Goal: Information Seeking & Learning: Learn about a topic

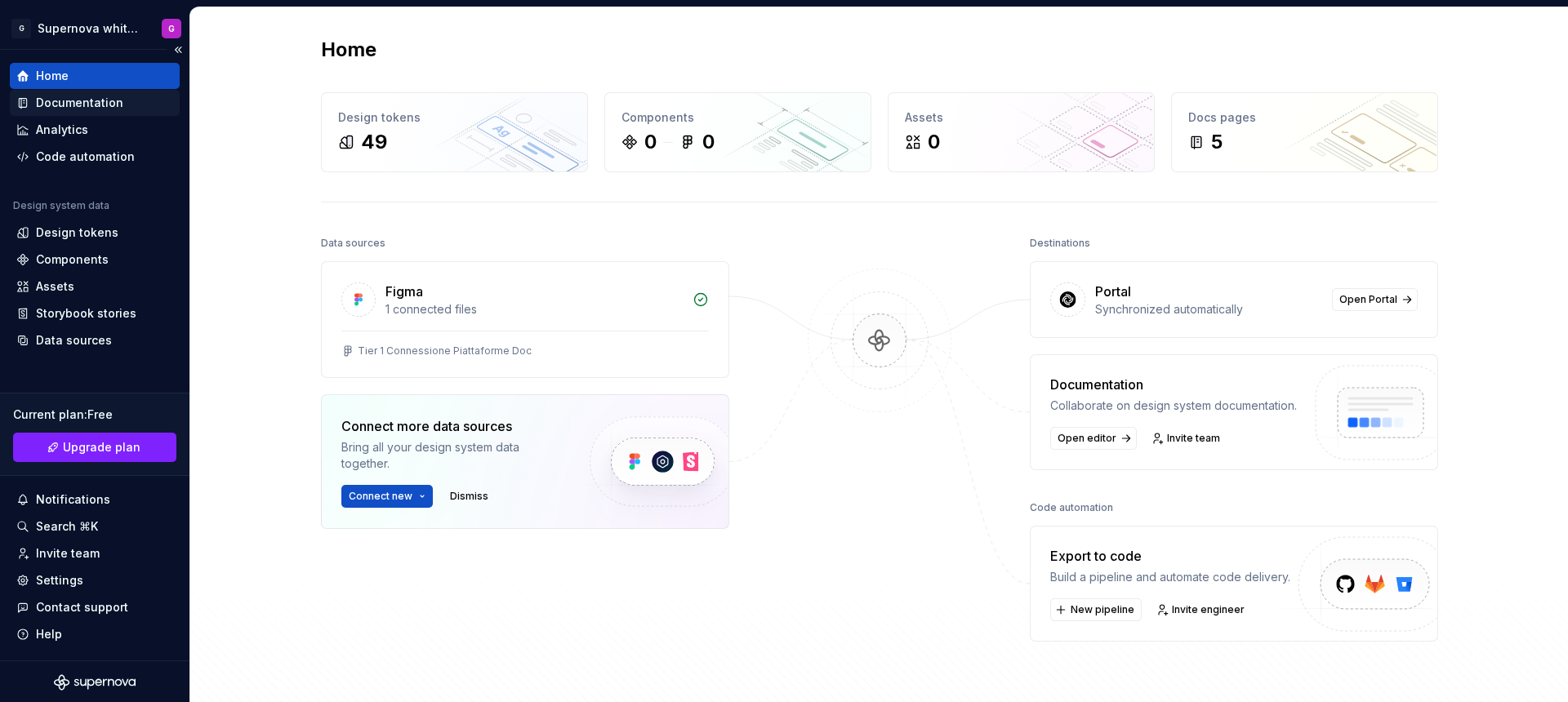
click at [30, 105] on div "Documentation" at bounding box center [95, 103] width 157 height 17
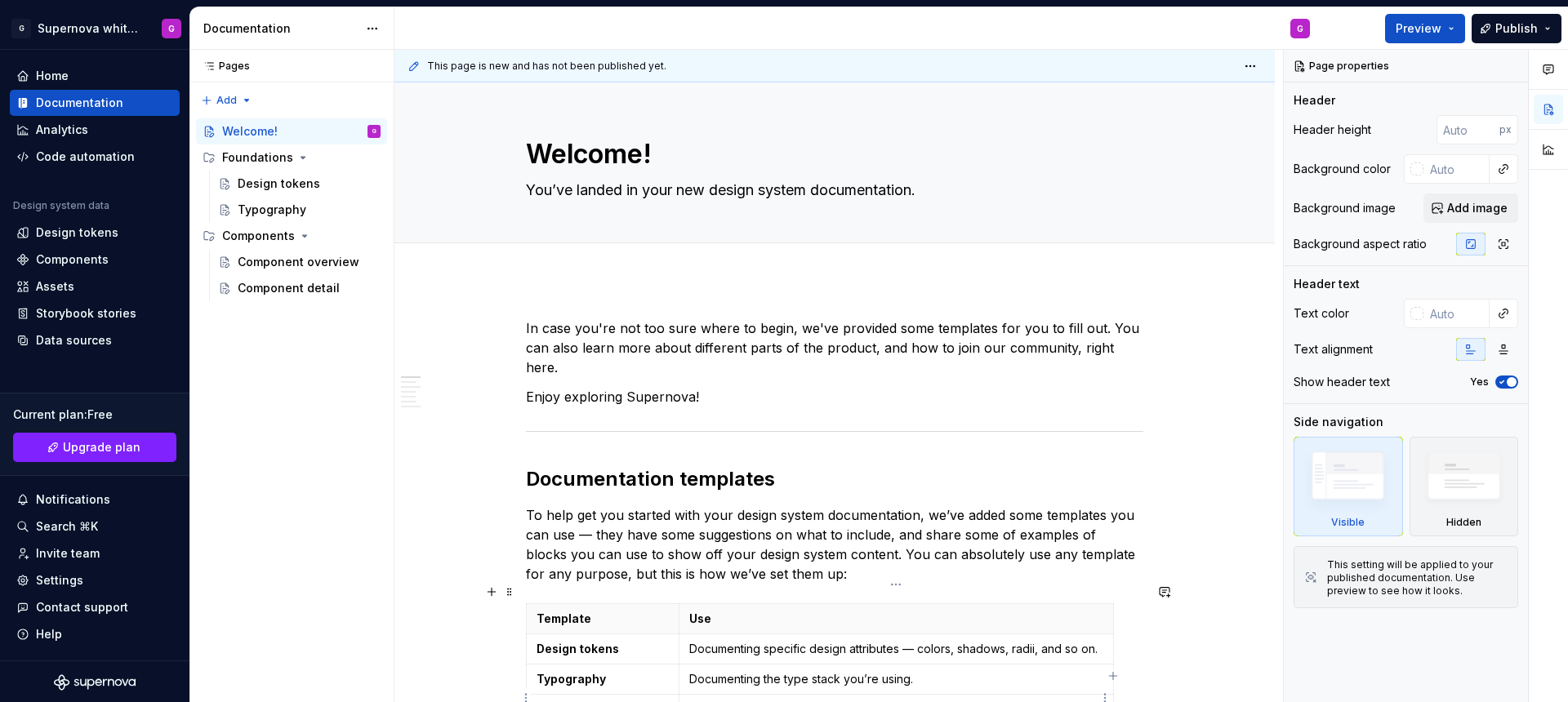
type textarea "*"
click at [93, 137] on div "Analytics" at bounding box center [95, 130] width 157 height 17
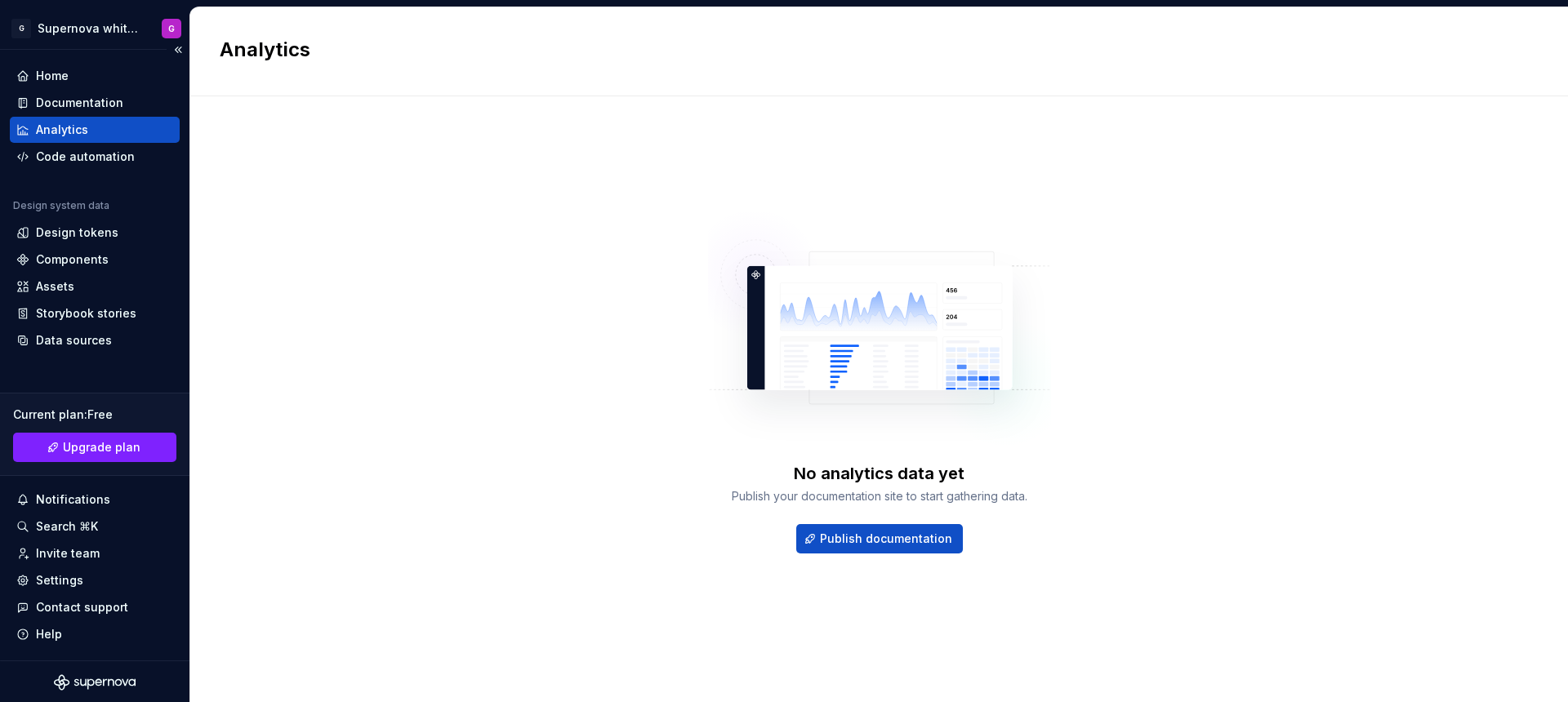
click at [90, 140] on div "Analytics" at bounding box center [95, 130] width 170 height 26
click at [95, 154] on div "Code automation" at bounding box center [85, 157] width 99 height 17
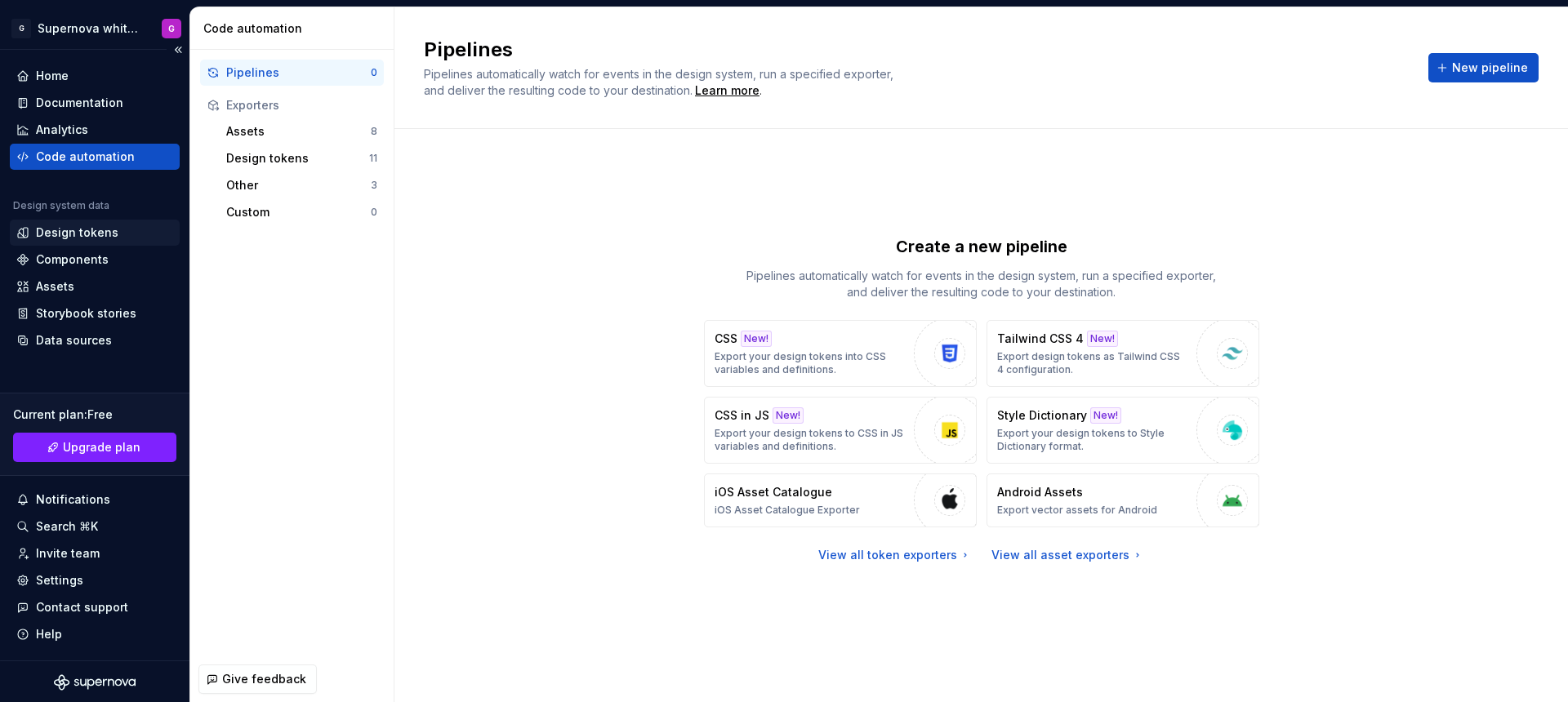
click at [114, 232] on div "Design tokens" at bounding box center [95, 232] width 157 height 17
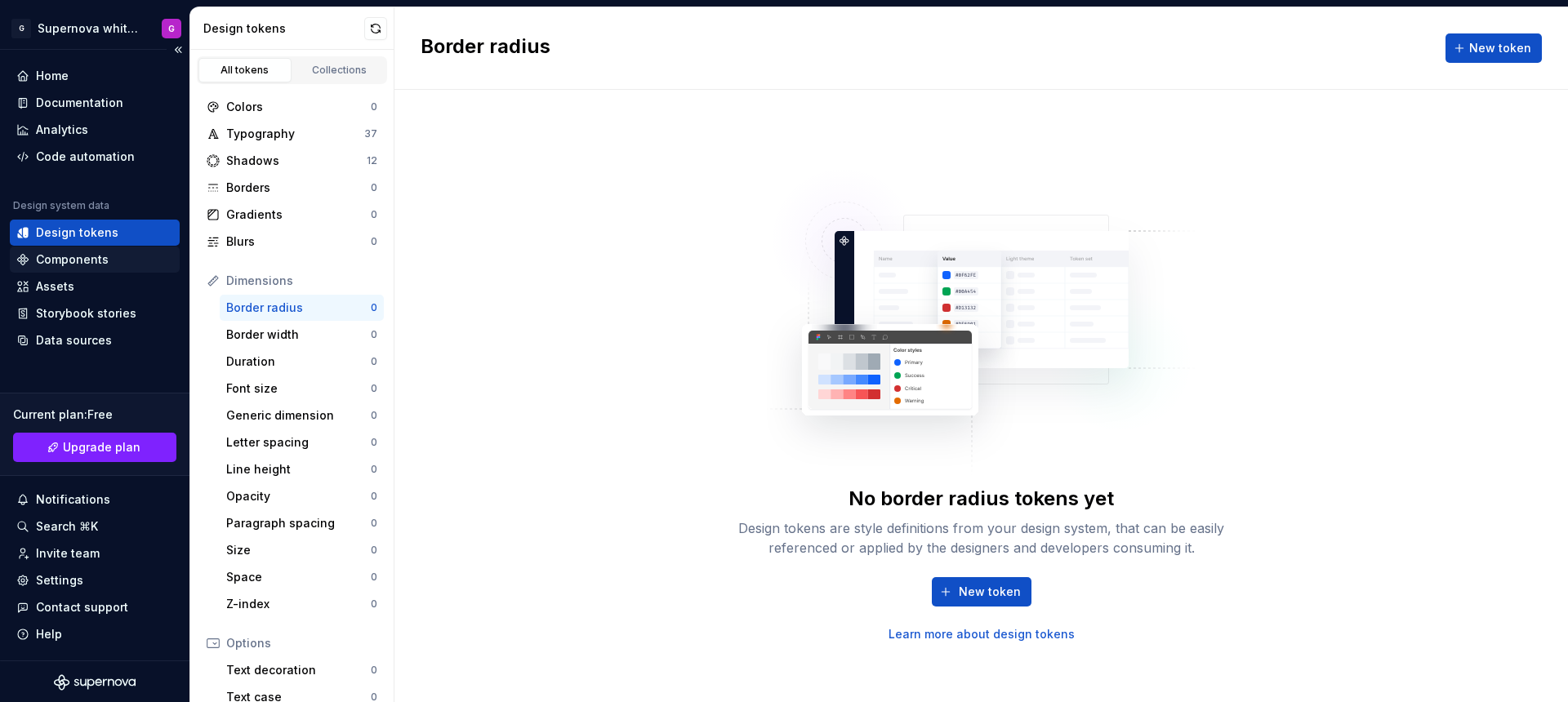
click at [86, 248] on div "Components" at bounding box center [95, 259] width 170 height 26
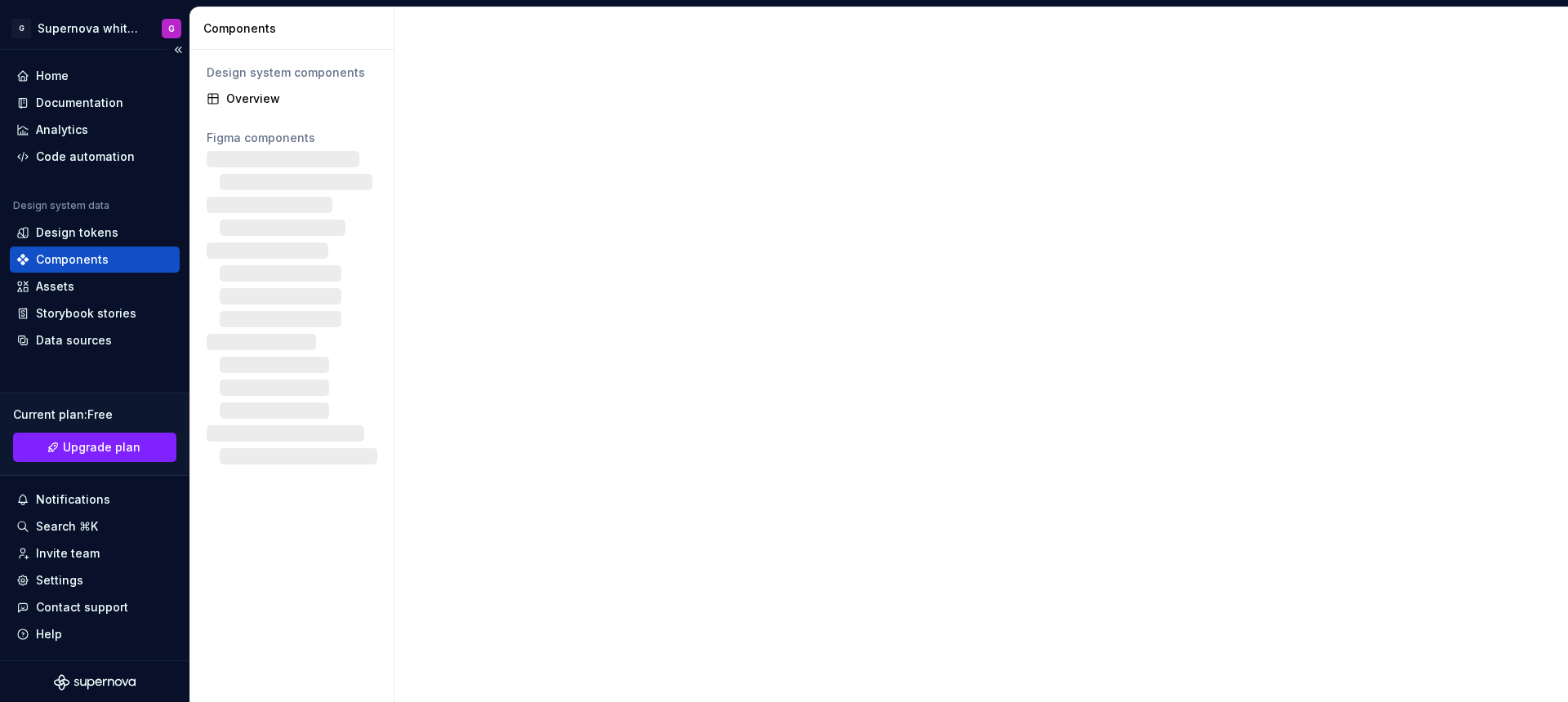
click at [86, 259] on div "Components" at bounding box center [72, 259] width 72 height 17
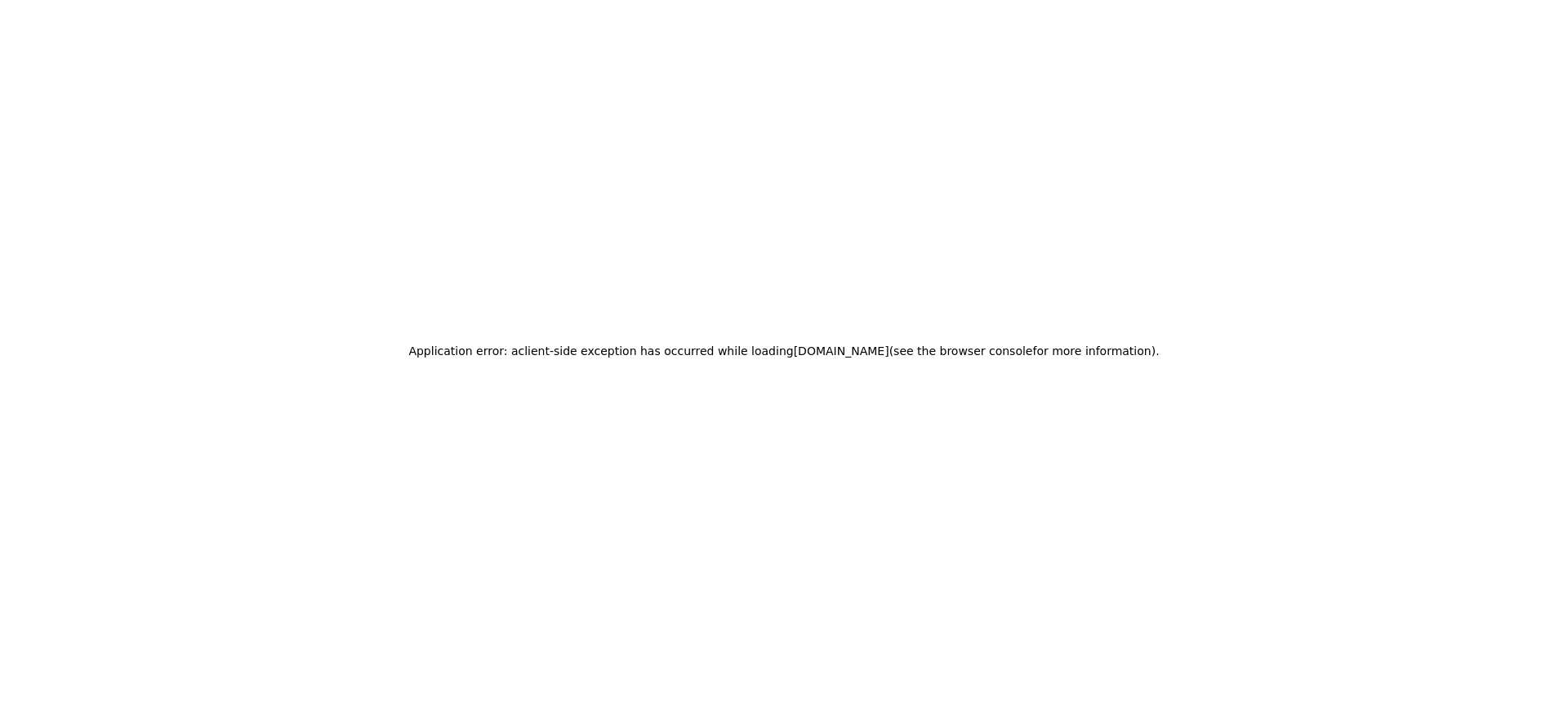
click at [396, 142] on div "Application error: a client -side exception has occurred while loading [DOMAIN_…" at bounding box center [784, 351] width 1568 height 702
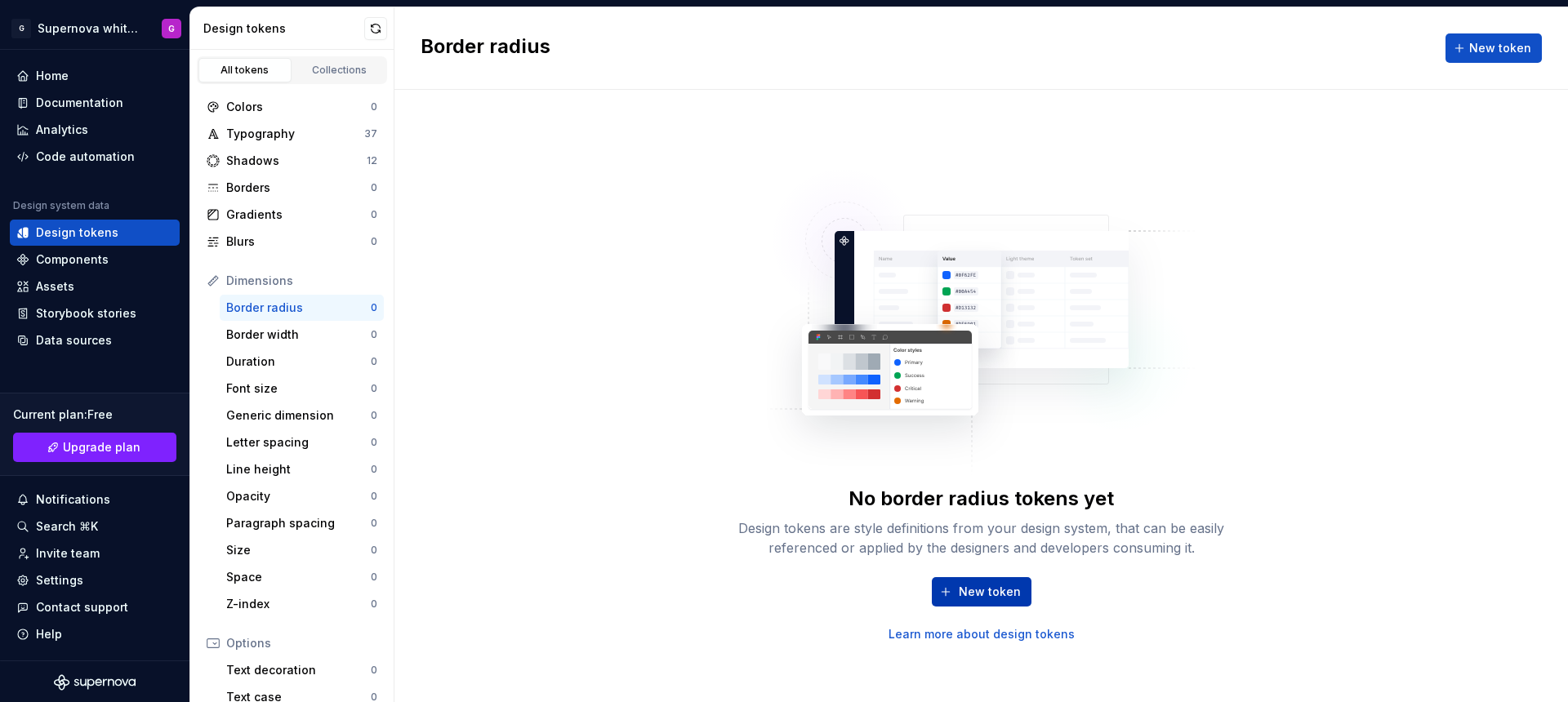
click at [981, 583] on span "New token" at bounding box center [990, 592] width 62 height 17
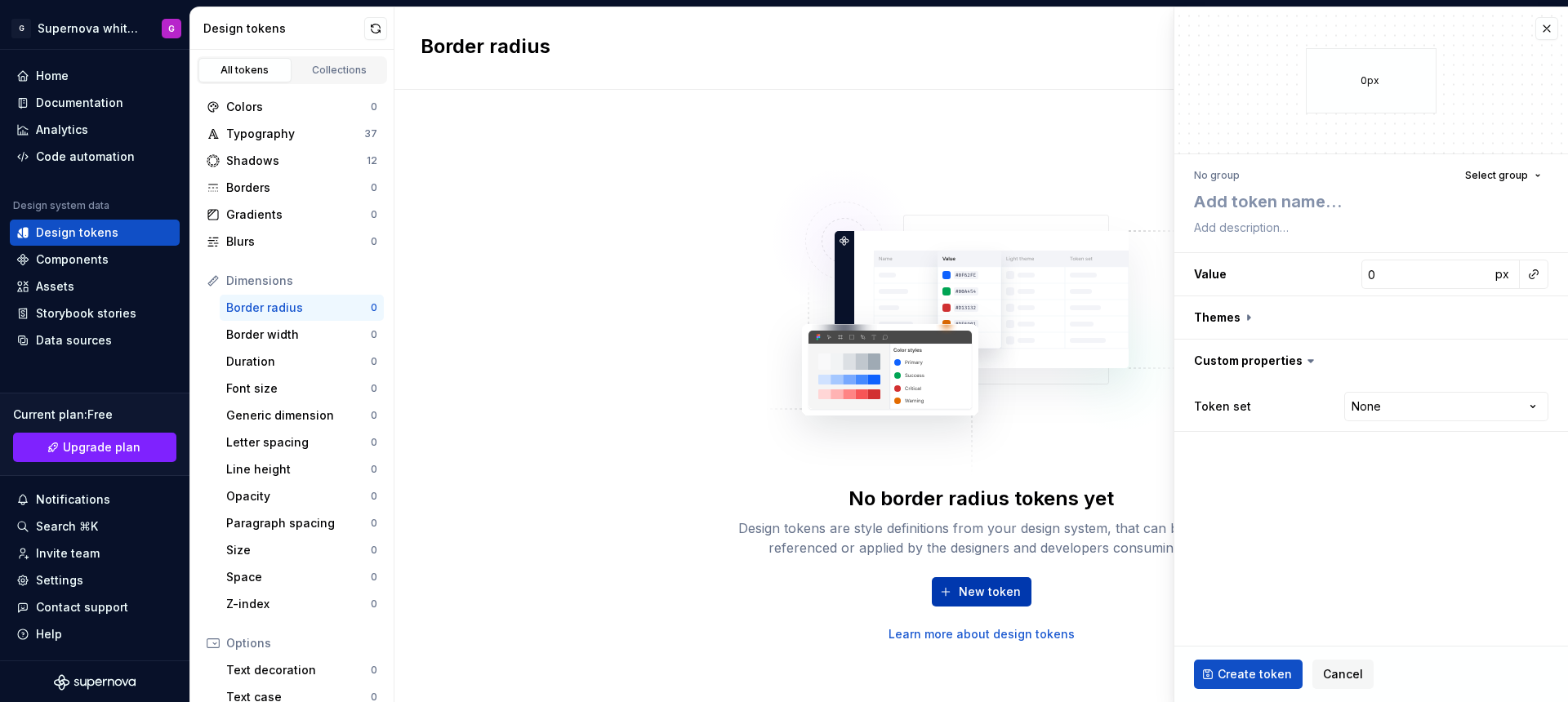
type textarea "*"
click at [105, 313] on div "Storybook stories" at bounding box center [86, 314] width 100 height 17
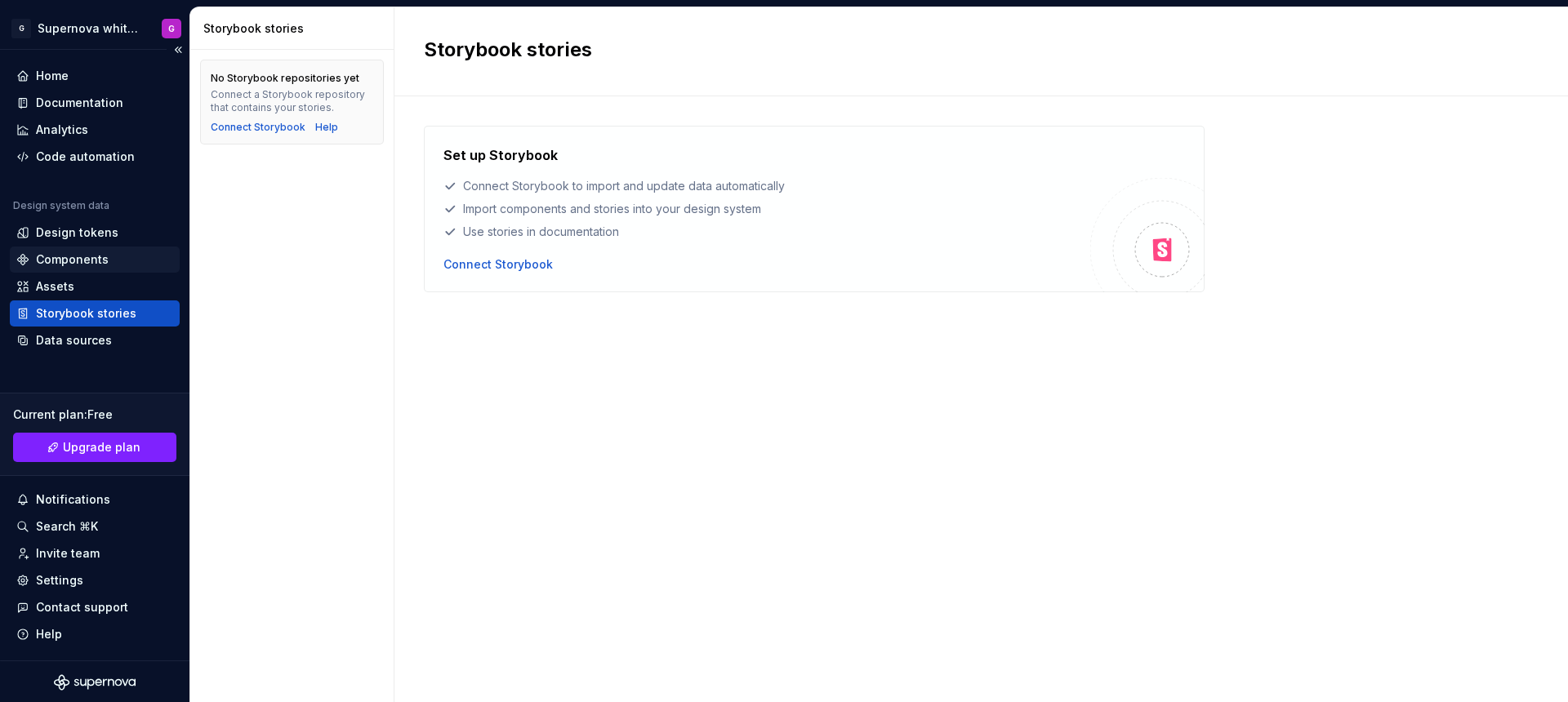
click at [93, 260] on div "Components" at bounding box center [72, 259] width 72 height 17
